Goal: Task Accomplishment & Management: Use online tool/utility

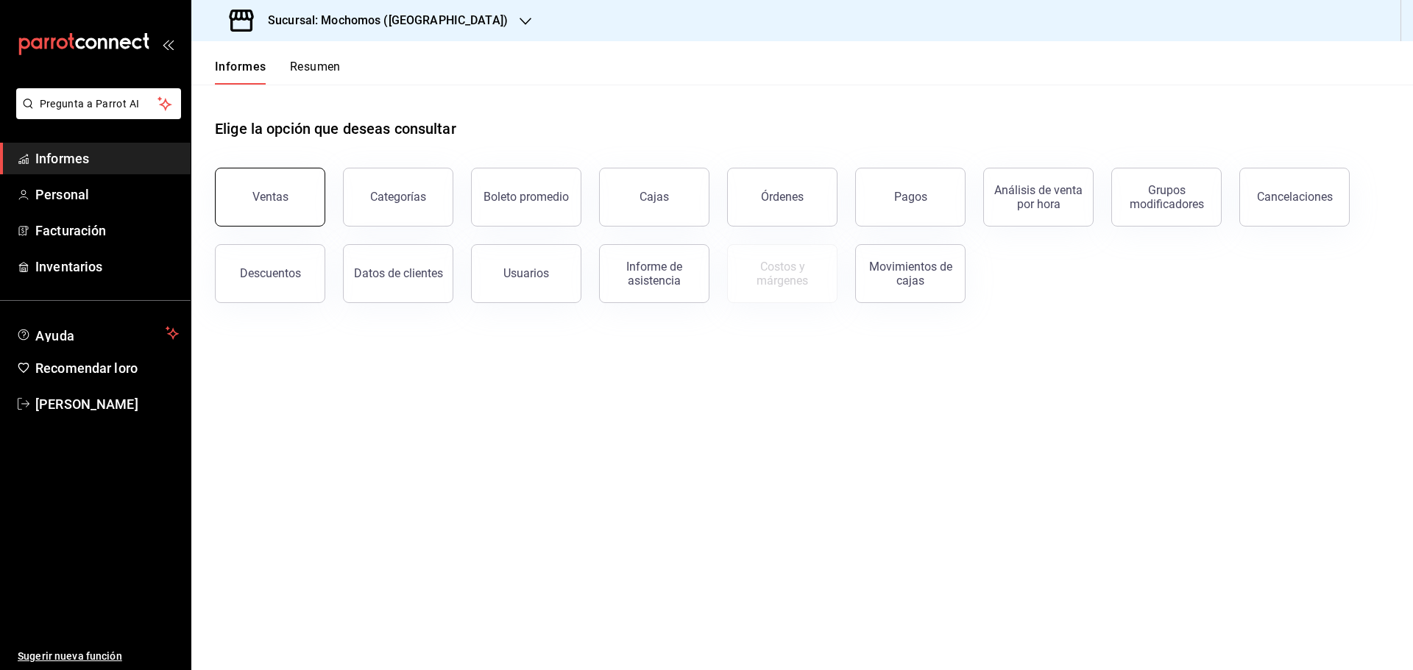
click at [283, 216] on button "Ventas" at bounding box center [270, 197] width 110 height 59
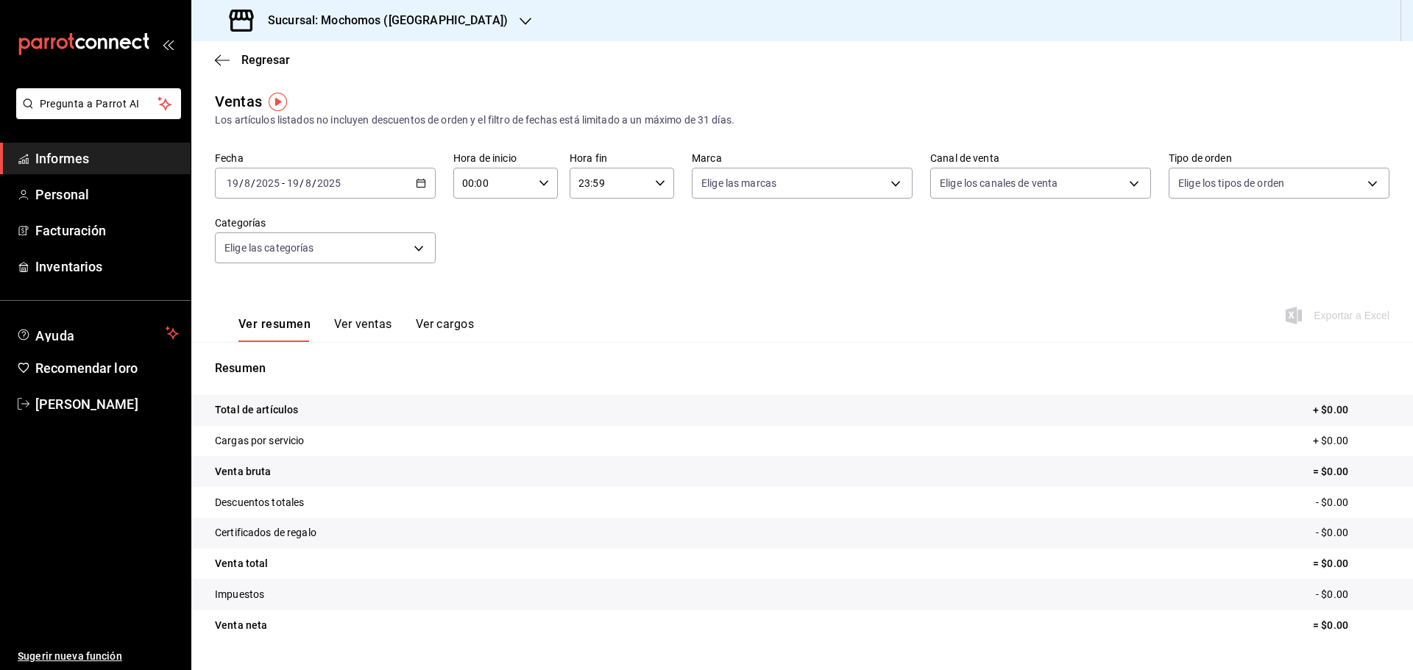
click at [422, 180] on \(Stroke\) "button" at bounding box center [420, 184] width 9 height 8
click at [288, 356] on font "Rango de fechas" at bounding box center [266, 360] width 78 height 12
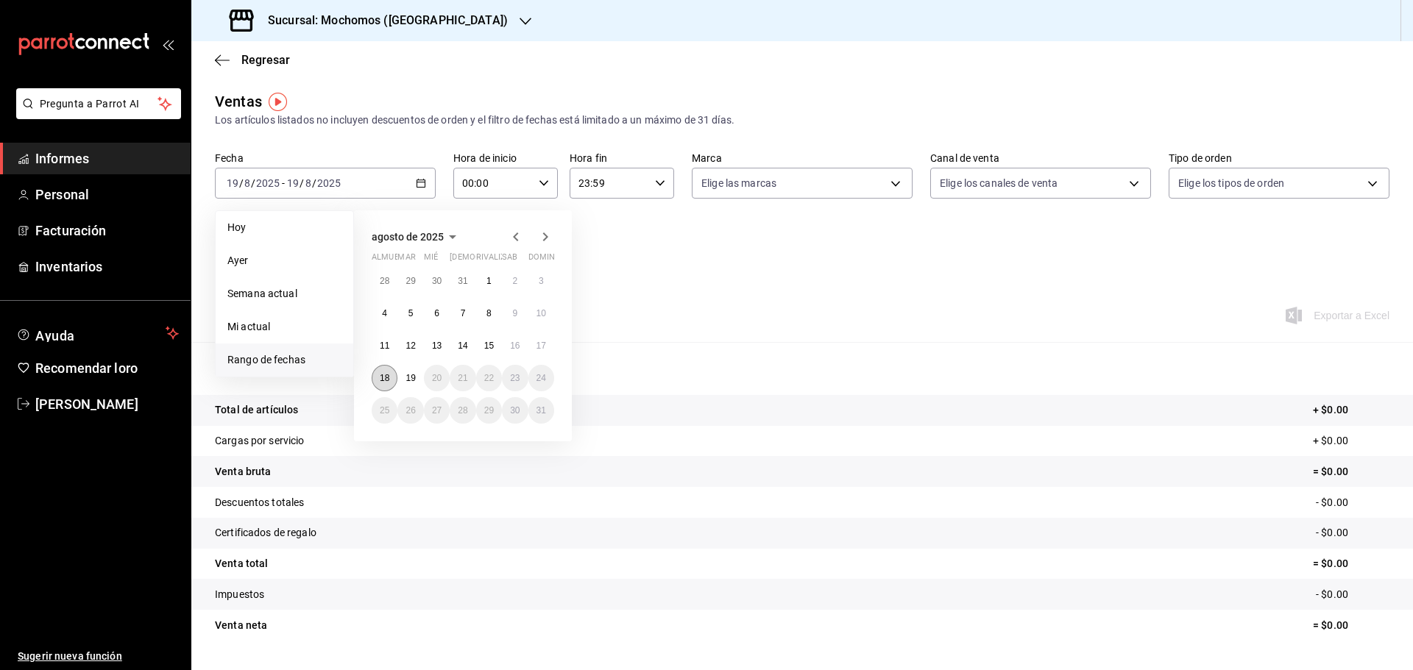
click at [388, 380] on font "18" at bounding box center [385, 378] width 10 height 10
click at [410, 379] on font "19" at bounding box center [410, 378] width 10 height 10
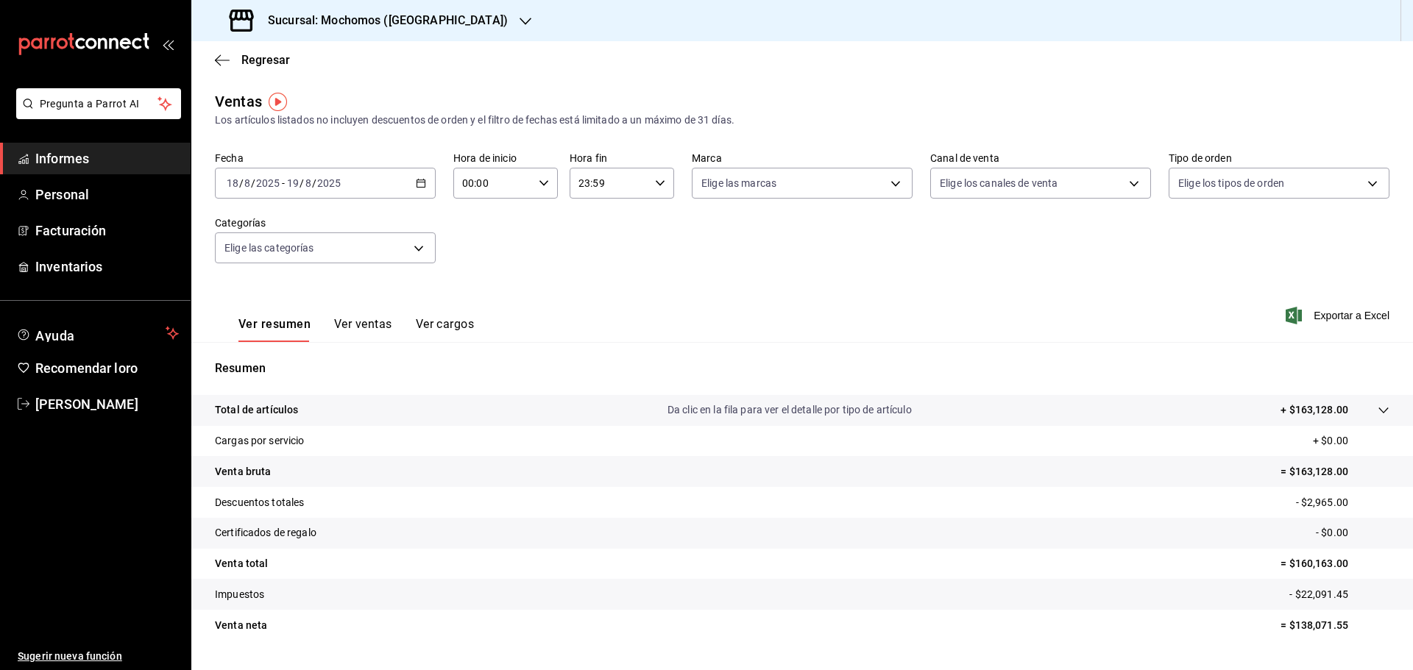
click at [548, 179] on div "00:00 Hora de inicio" at bounding box center [505, 183] width 104 height 31
click at [481, 258] on button "05" at bounding box center [477, 249] width 46 height 29
type input "05:00"
click at [660, 182] on div at bounding box center [706, 335] width 1413 height 670
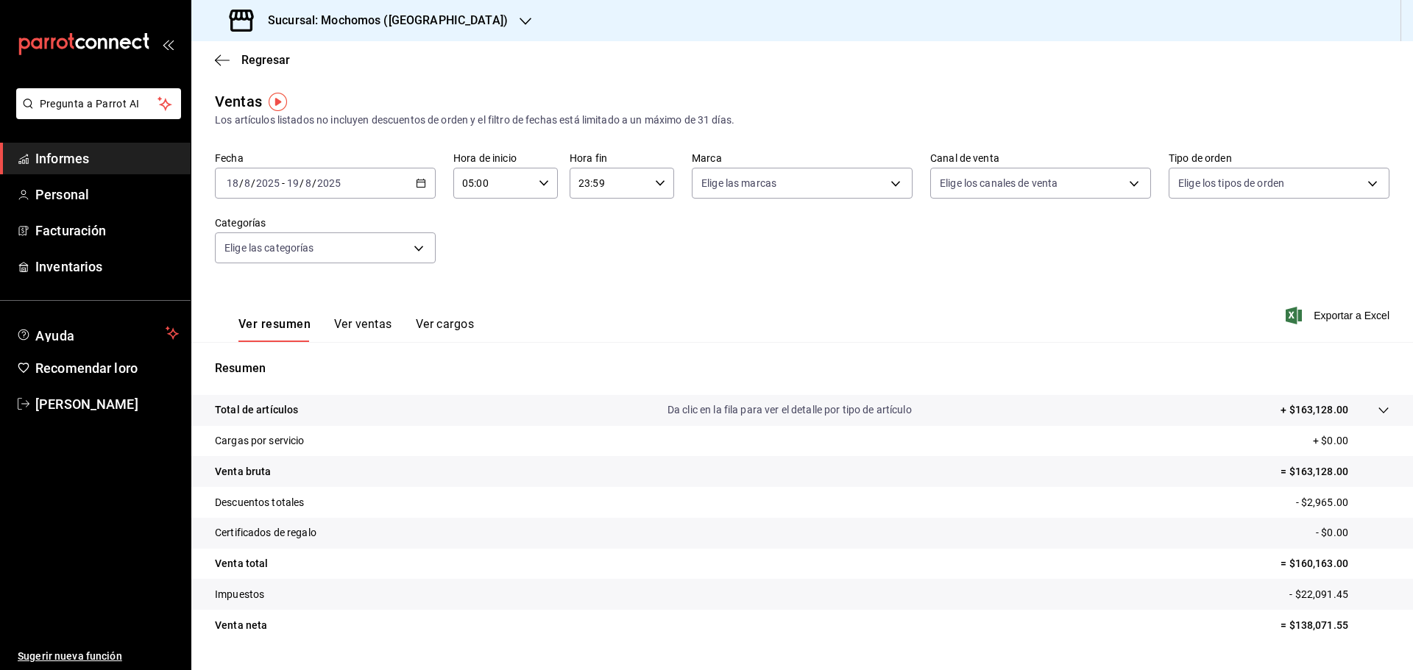
click at [658, 186] on icon "button" at bounding box center [660, 183] width 10 height 10
click at [594, 226] on button "06" at bounding box center [592, 217] width 46 height 29
type input "06:59"
click at [1359, 319] on div at bounding box center [706, 335] width 1413 height 670
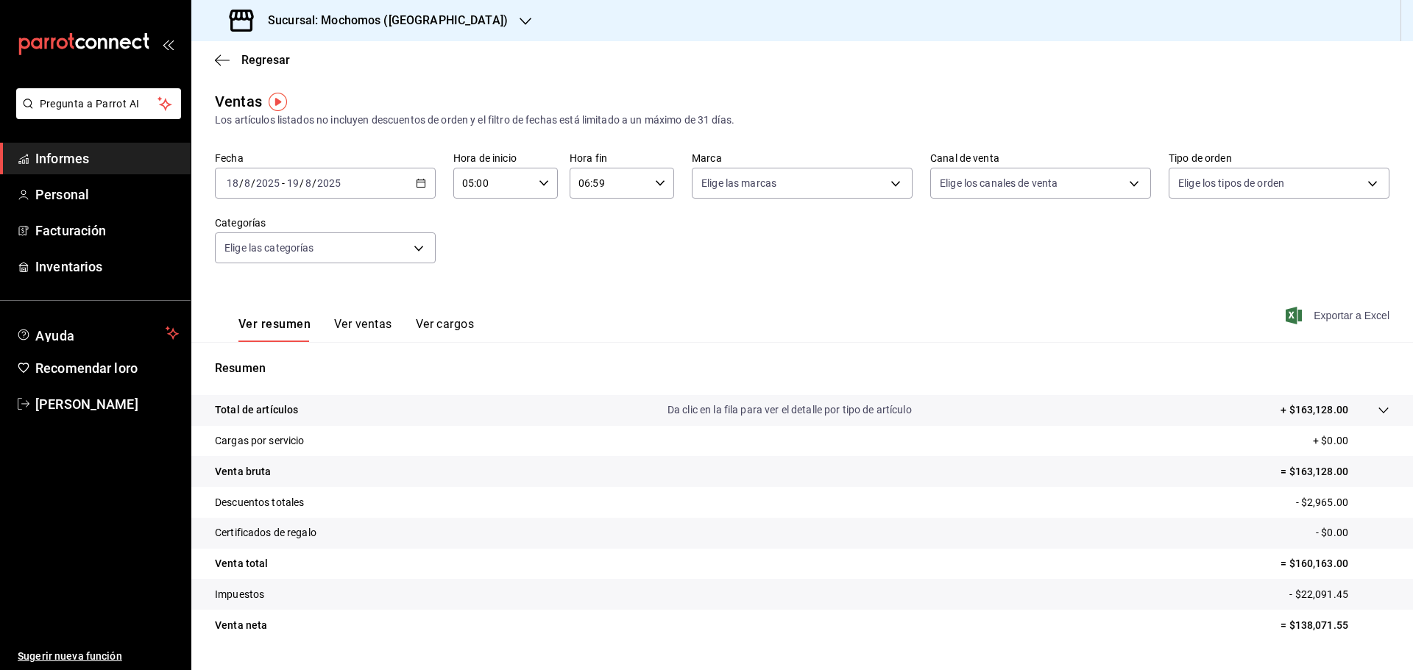
click at [1351, 310] on font "Exportar a Excel" at bounding box center [1351, 316] width 76 height 12
click at [257, 58] on font "Regresar" at bounding box center [265, 60] width 49 height 14
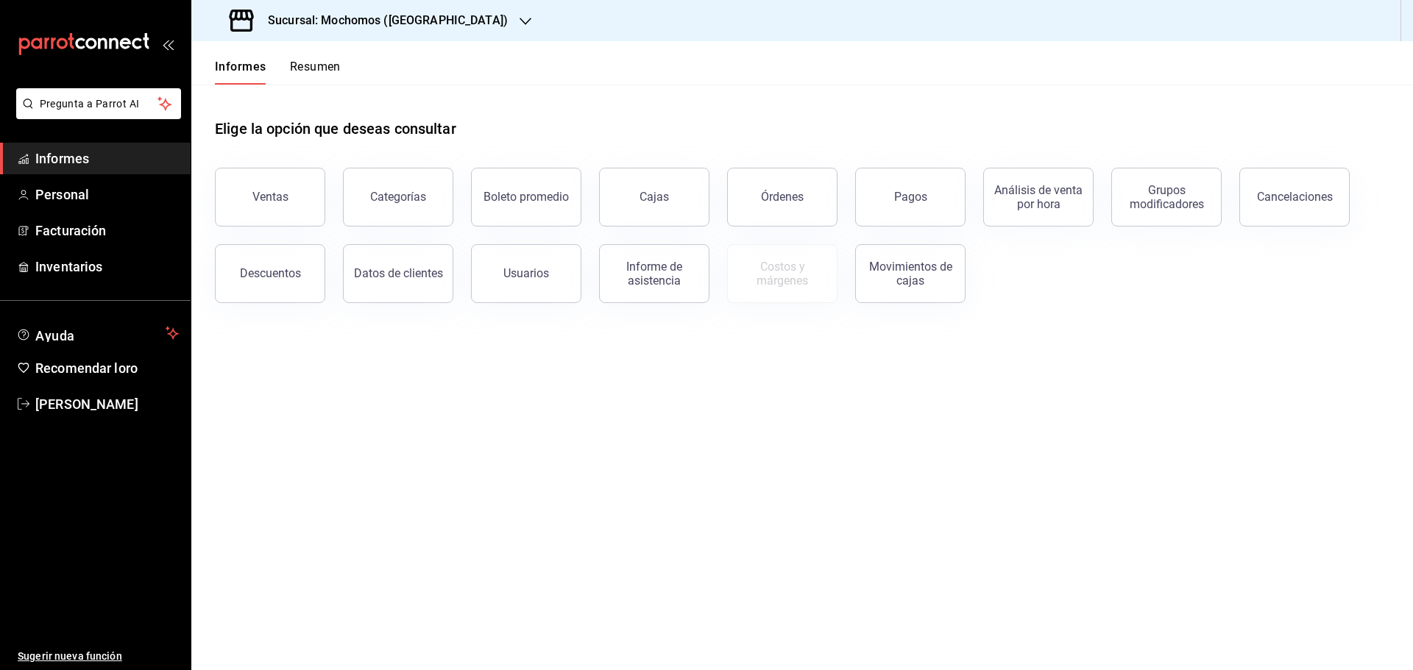
click at [316, 63] on font "Resumen" at bounding box center [315, 67] width 51 height 14
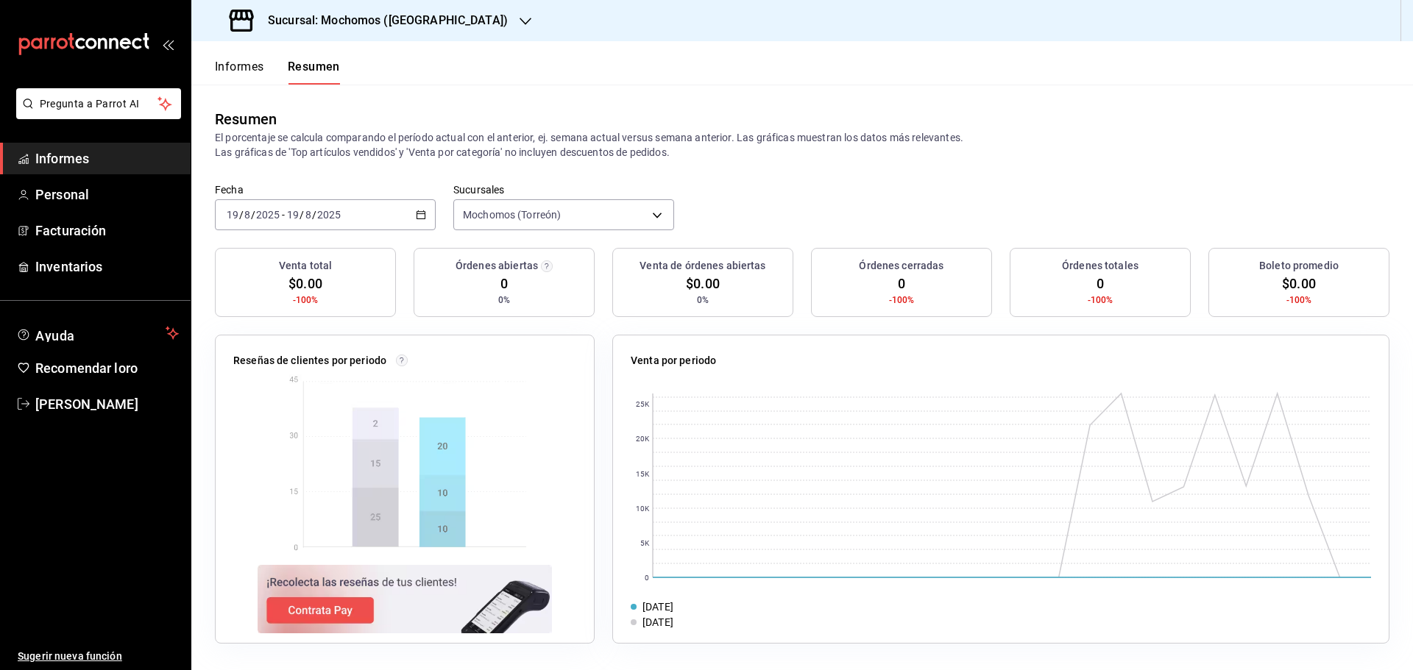
click at [425, 217] on \(Stroke\) "button" at bounding box center [420, 215] width 9 height 8
click at [289, 428] on font "Rango de fechas" at bounding box center [266, 425] width 78 height 12
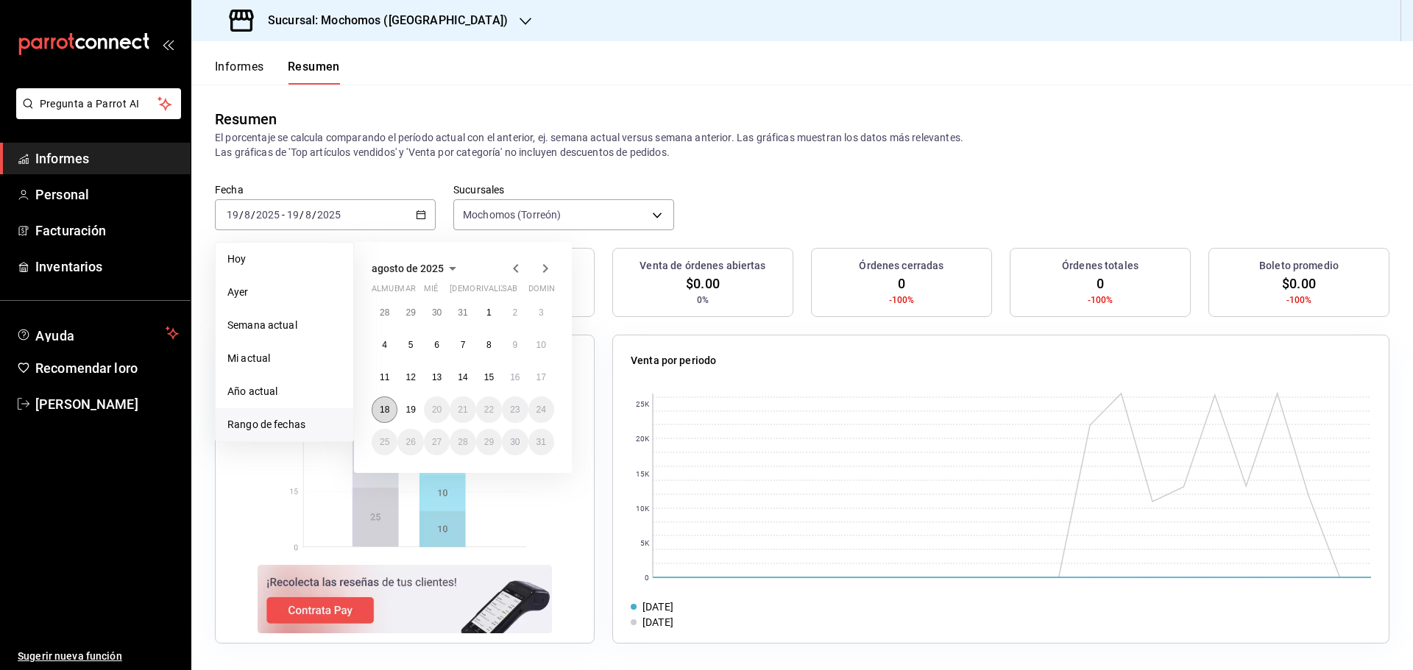
click at [391, 408] on button "18" at bounding box center [385, 410] width 26 height 26
click at [416, 402] on button "19" at bounding box center [410, 410] width 26 height 26
